Goal: Check status: Check status

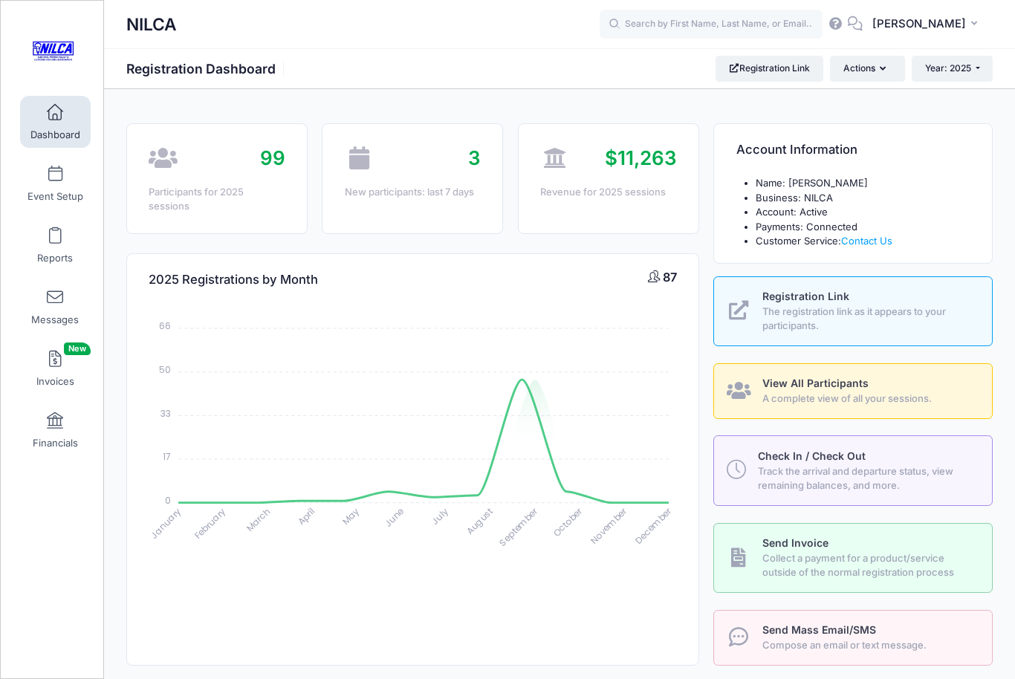
select select
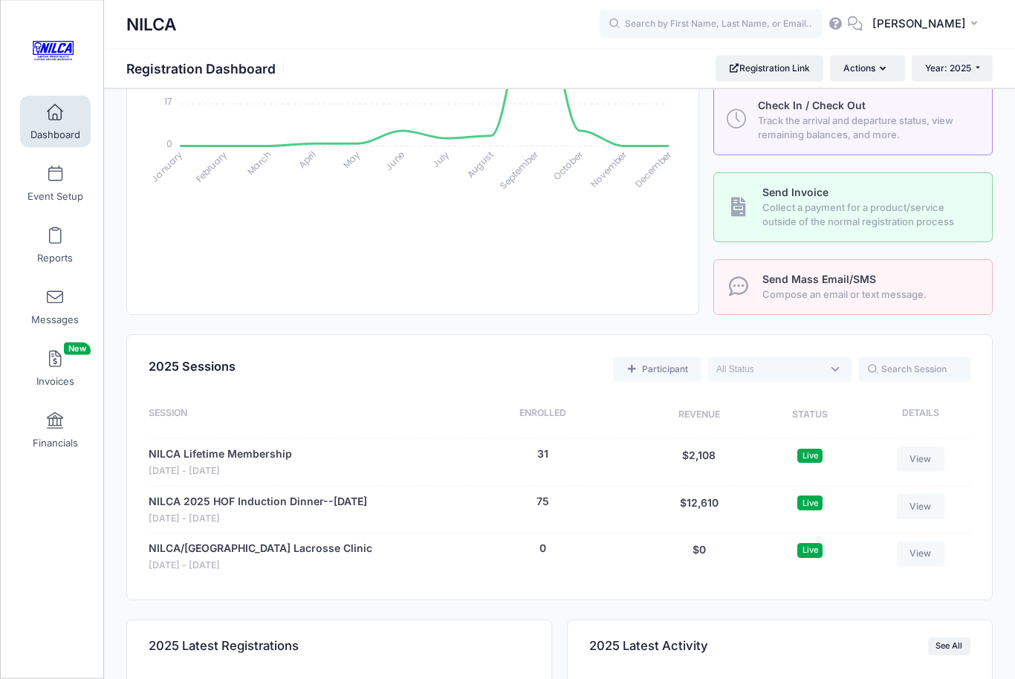
click at [358, 500] on link "NILCA 2025 HOF Induction Dinner--[DATE]" at bounding box center [258, 503] width 219 height 16
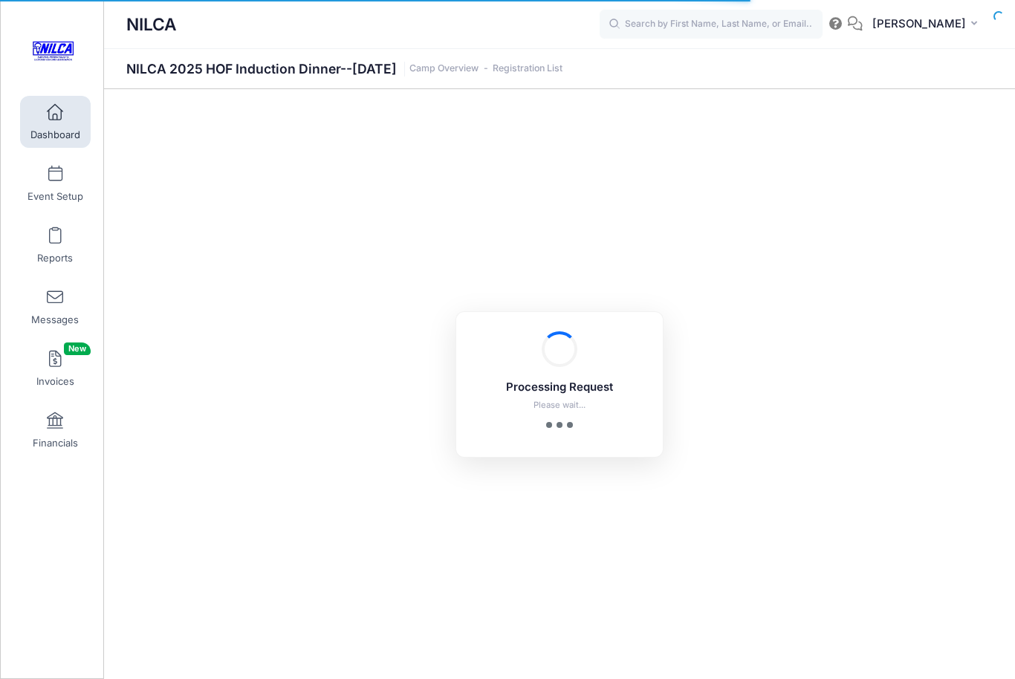
select select "10"
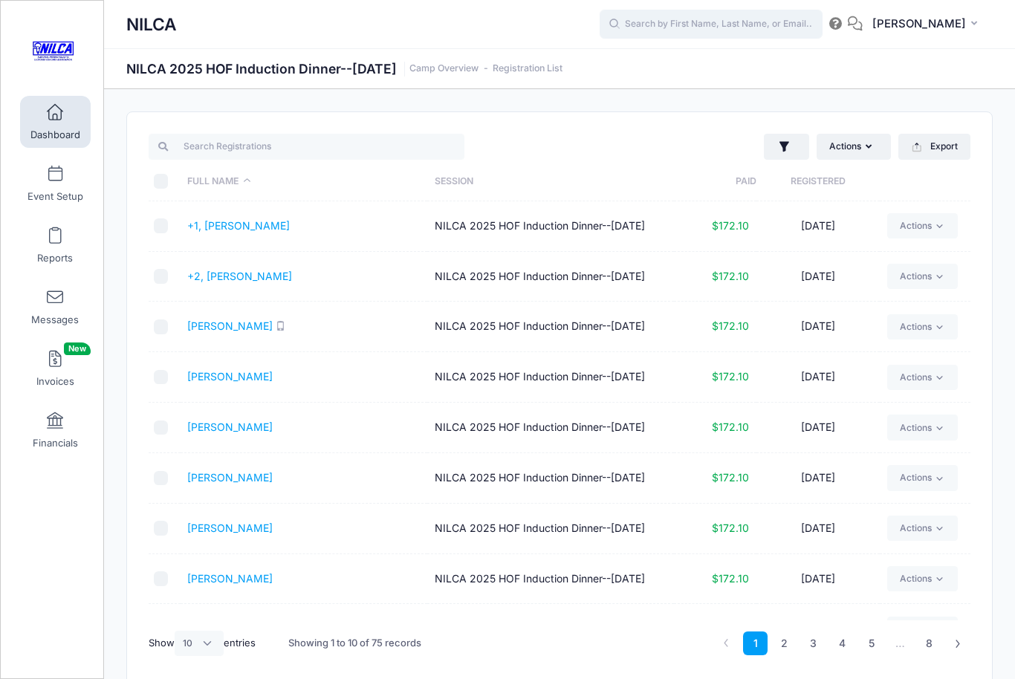
click at [655, 25] on input "text" at bounding box center [711, 25] width 223 height 30
click at [647, 53] on div "[PERSON_NAME] NILCA 2025 HOF Induction Dinner--[DATE] on [DATE] [DATE]" at bounding box center [739, 84] width 279 height 91
click at [703, 65] on strong "[PERSON_NAME]" at bounding box center [746, 62] width 86 height 13
type input "[PERSON_NAME] (NILCA 2025 HOF Induction Dinner--[DATE], [DATE])"
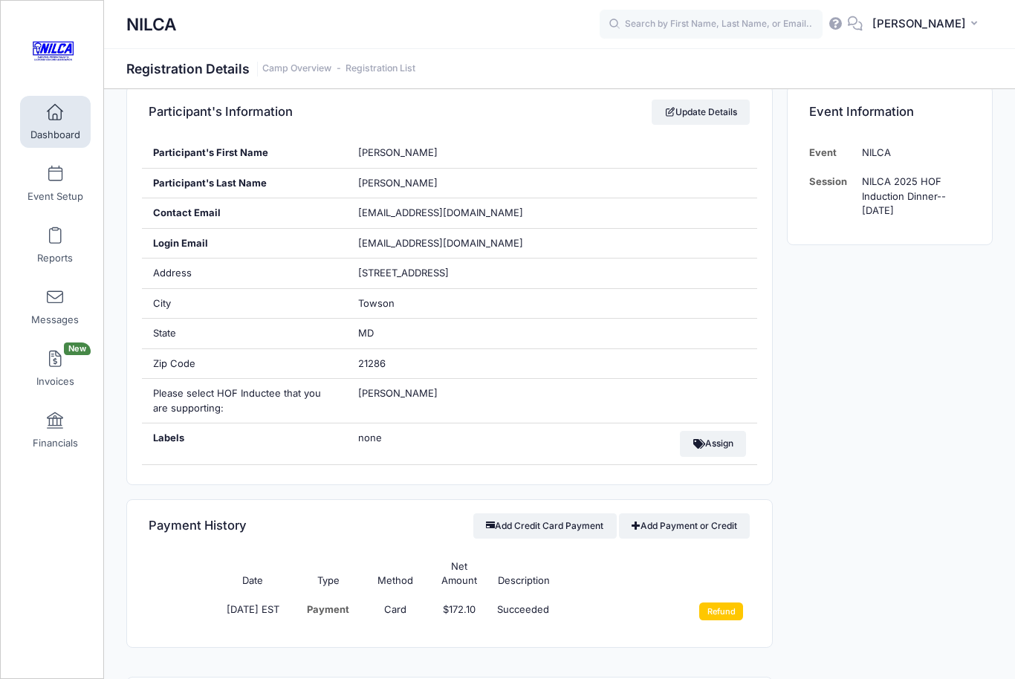
scroll to position [117, 0]
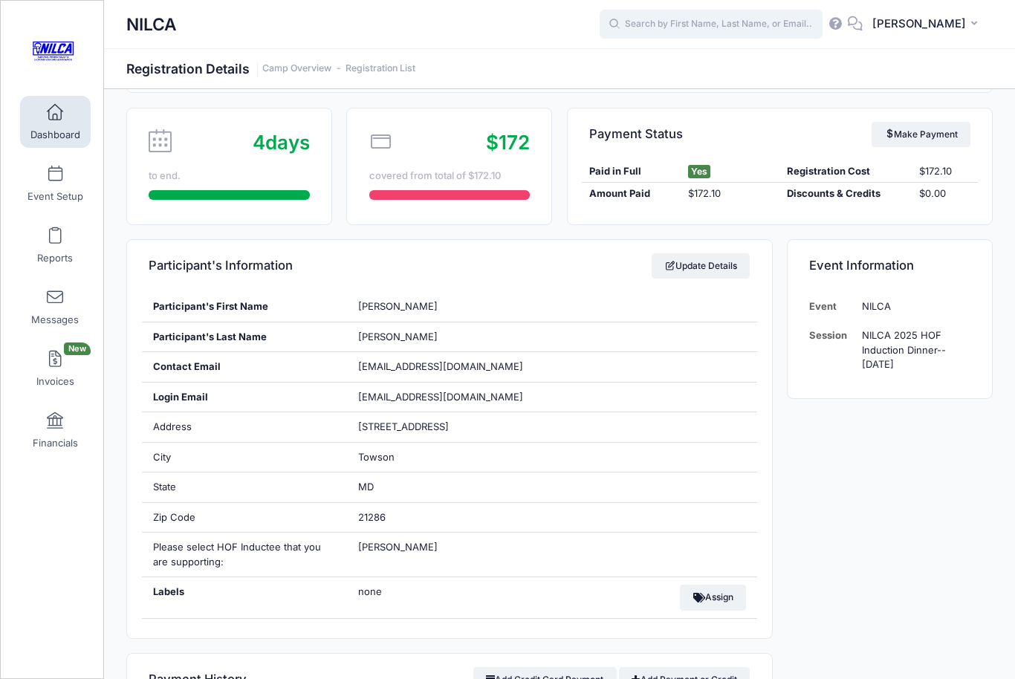
click at [676, 22] on input "text" at bounding box center [711, 25] width 223 height 30
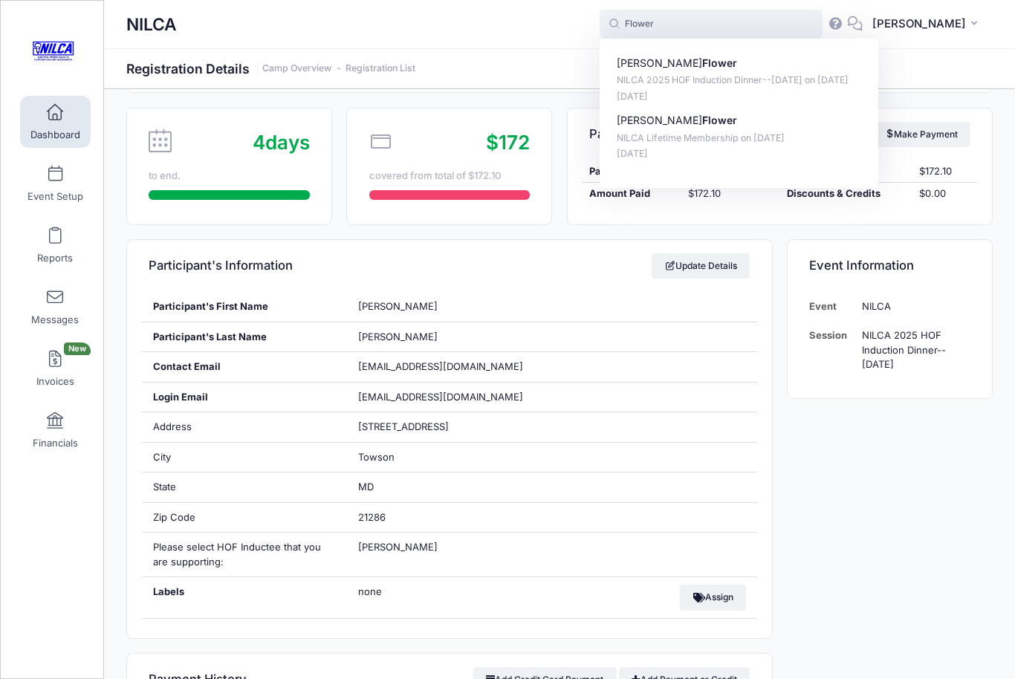
click at [703, 59] on strong "Flower" at bounding box center [720, 62] width 35 height 13
type input "Jared Flower (NILCA 2025 HOF Induction Dinner--October 18, 2025, Apr-19, 2025)"
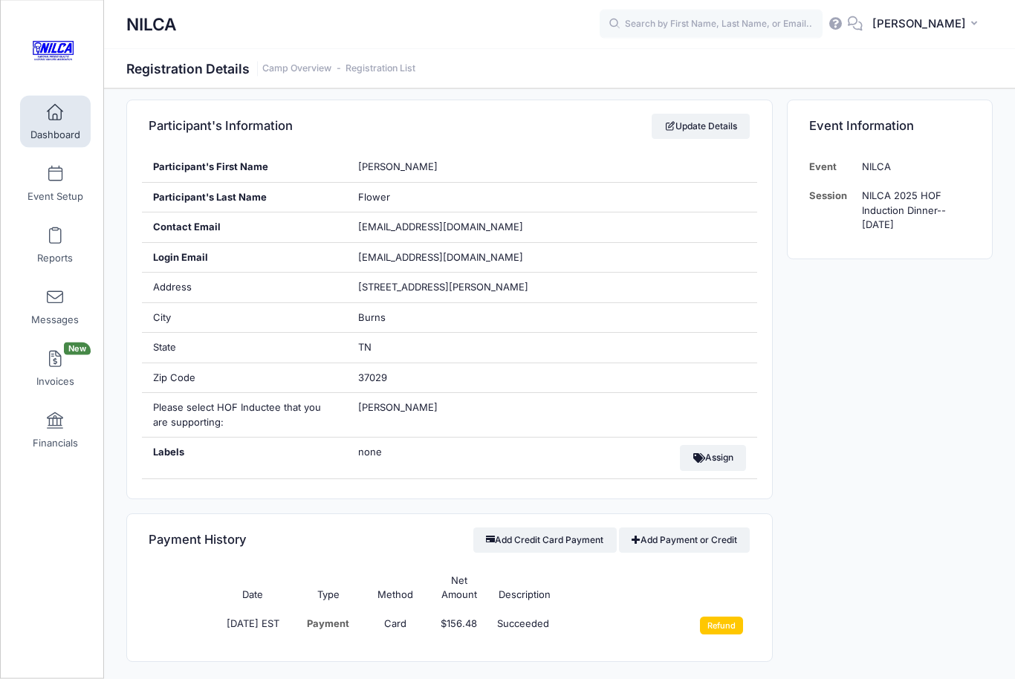
scroll to position [256, 0]
click at [758, 20] on input "text" at bounding box center [711, 25] width 223 height 30
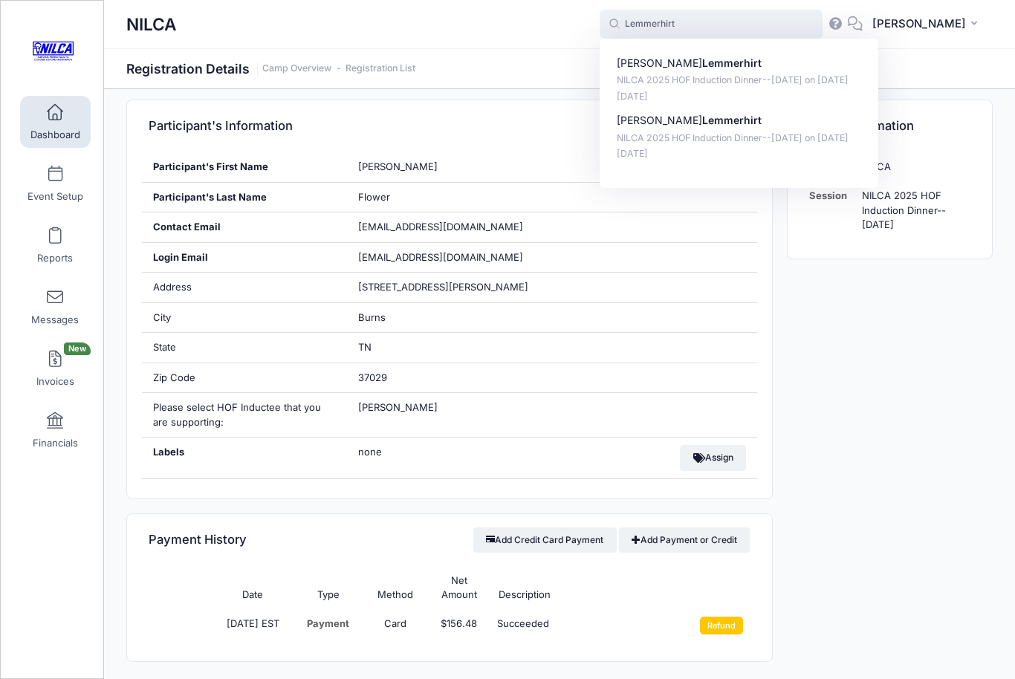
click at [670, 143] on p "NILCA 2025 HOF Induction Dinner--[DATE] on [DATE]" at bounding box center [739, 139] width 245 height 14
type input "Jackie Lemmerhirt (NILCA 2025 HOF Induction Dinner--October 18, 2025, Apr-19, 2…"
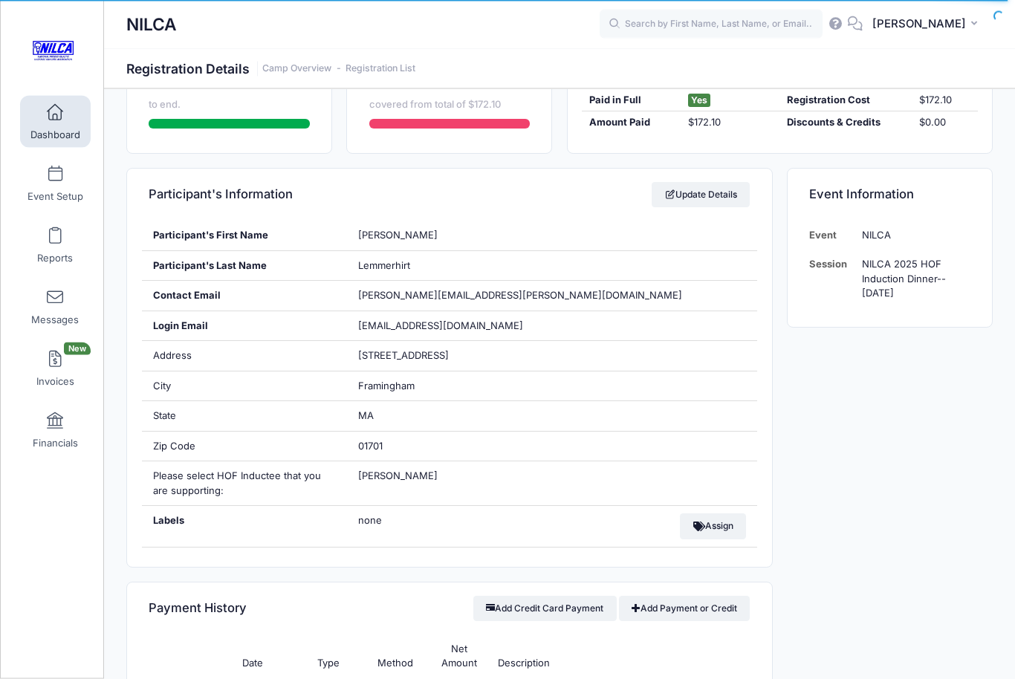
scroll to position [188, 0]
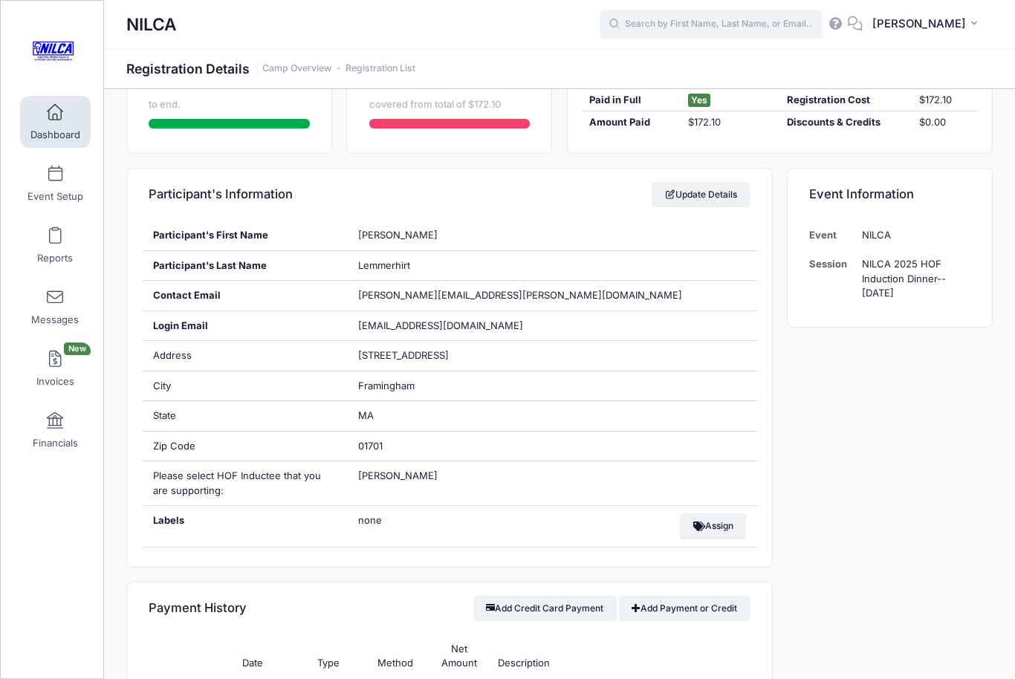
click at [737, 30] on input "text" at bounding box center [711, 25] width 223 height 30
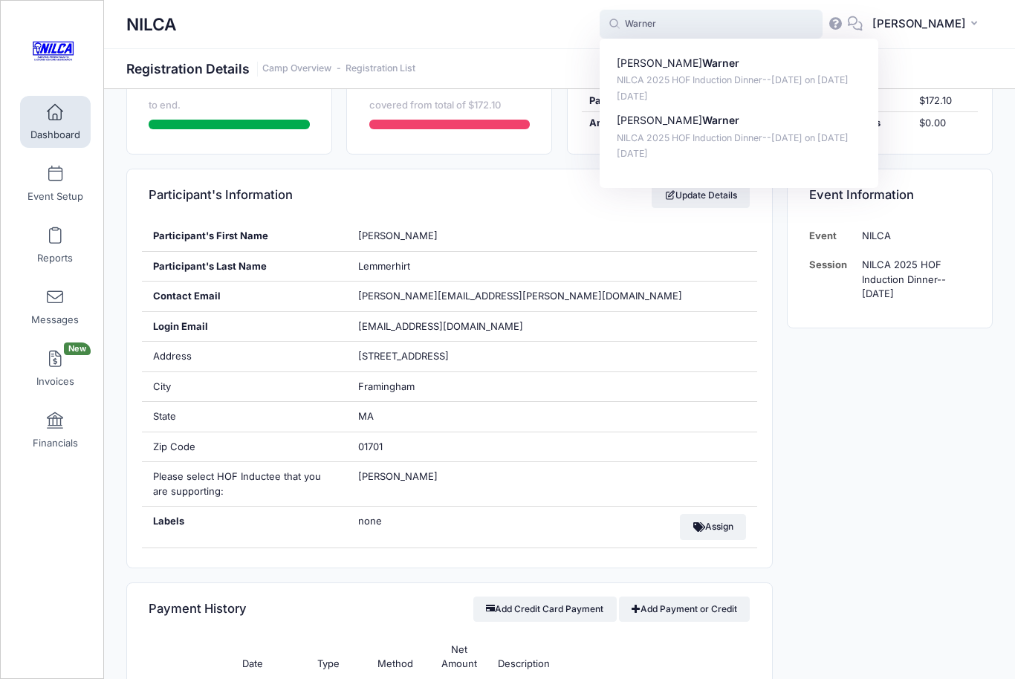
click at [662, 74] on p "NILCA 2025 HOF Induction Dinner--October 18, 2025 on Apr-19, 2025" at bounding box center [739, 81] width 245 height 14
type input "Allison Warner (NILCA 2025 HOF Induction Dinner--October 18, 2025, Apr-19, 2025)"
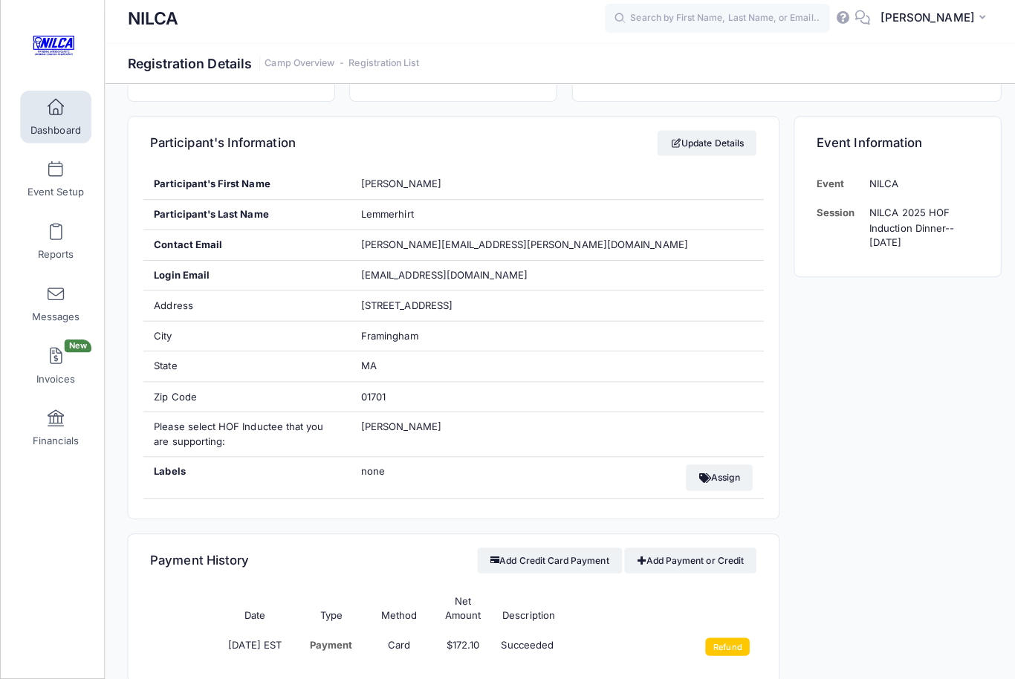
scroll to position [228, 0]
